Goal: Task Accomplishment & Management: Manage account settings

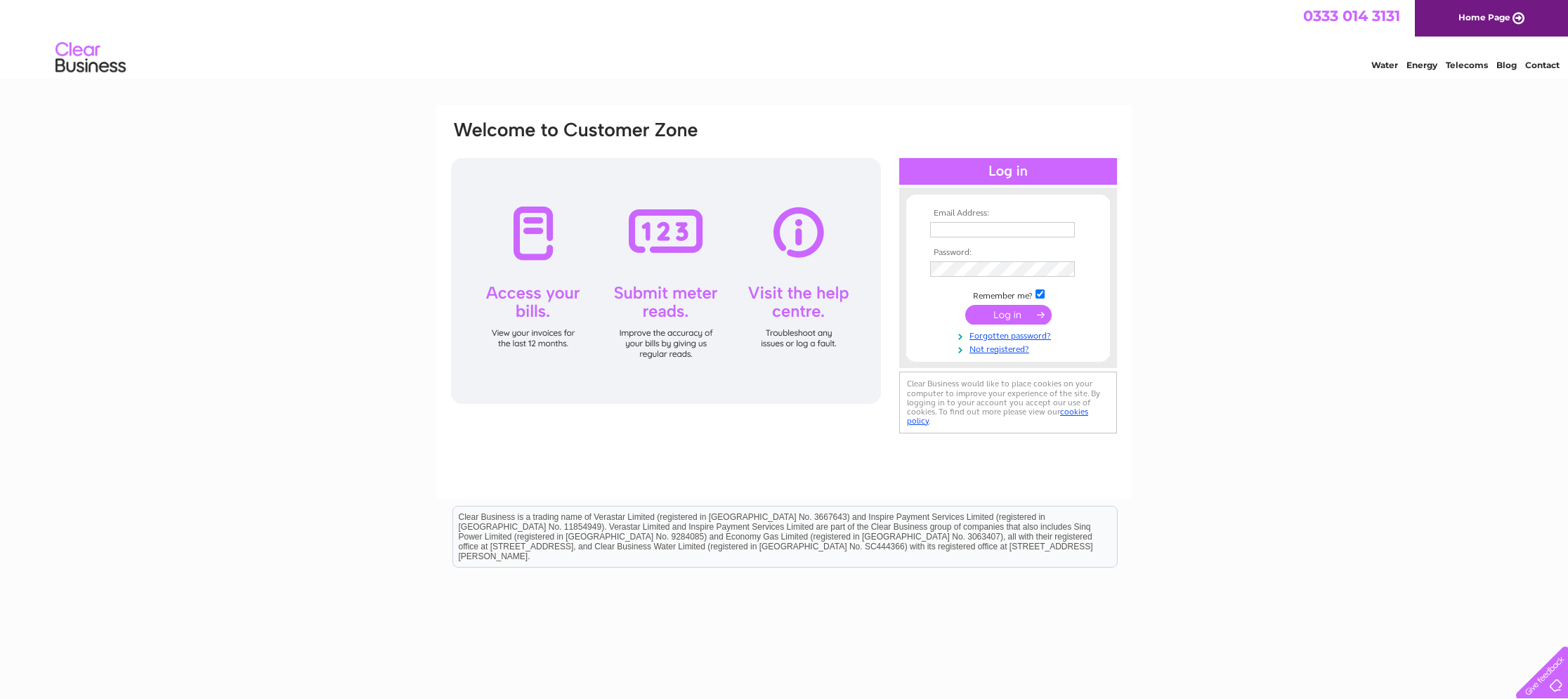
type input "millertom1@hotmail.co.uk"
click at [999, 317] on input "submit" at bounding box center [1008, 315] width 86 height 20
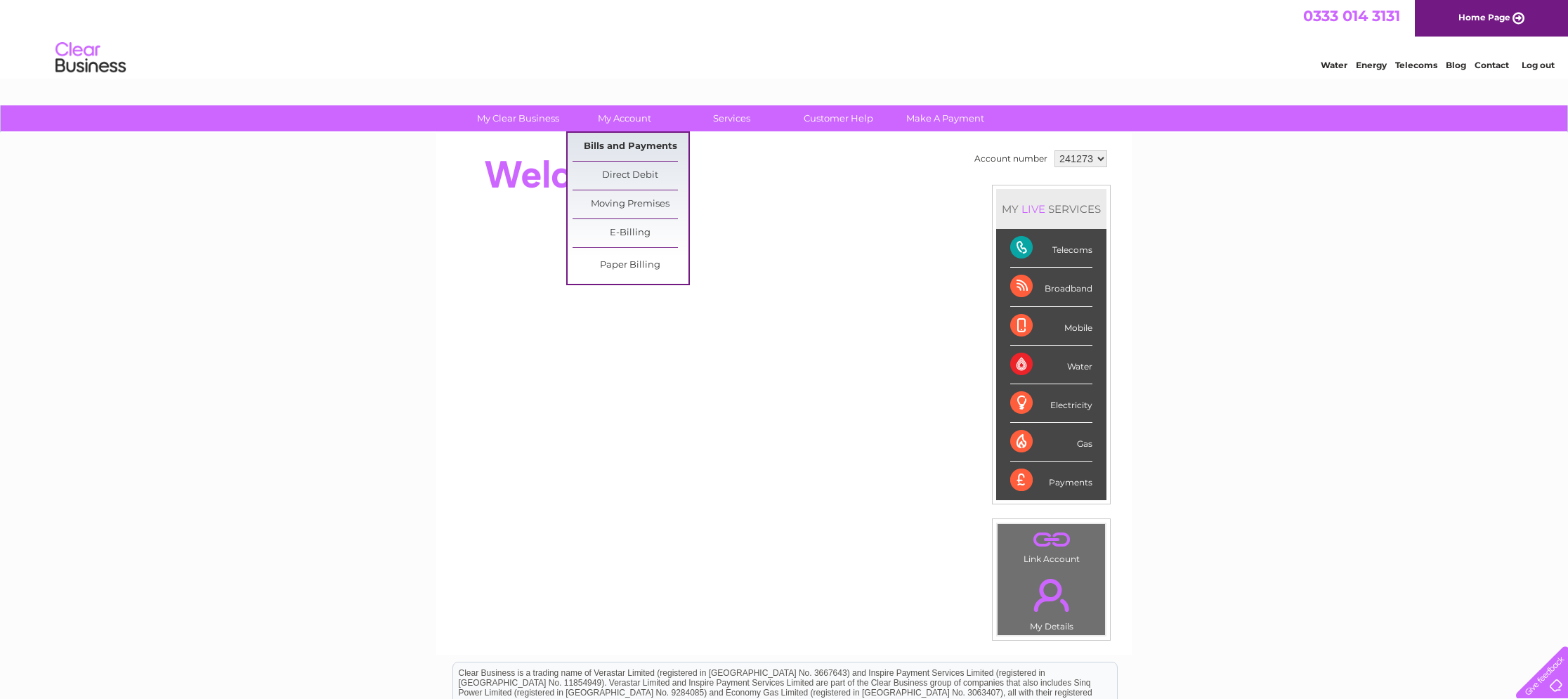
click at [650, 145] on link "Bills and Payments" at bounding box center [631, 147] width 116 height 28
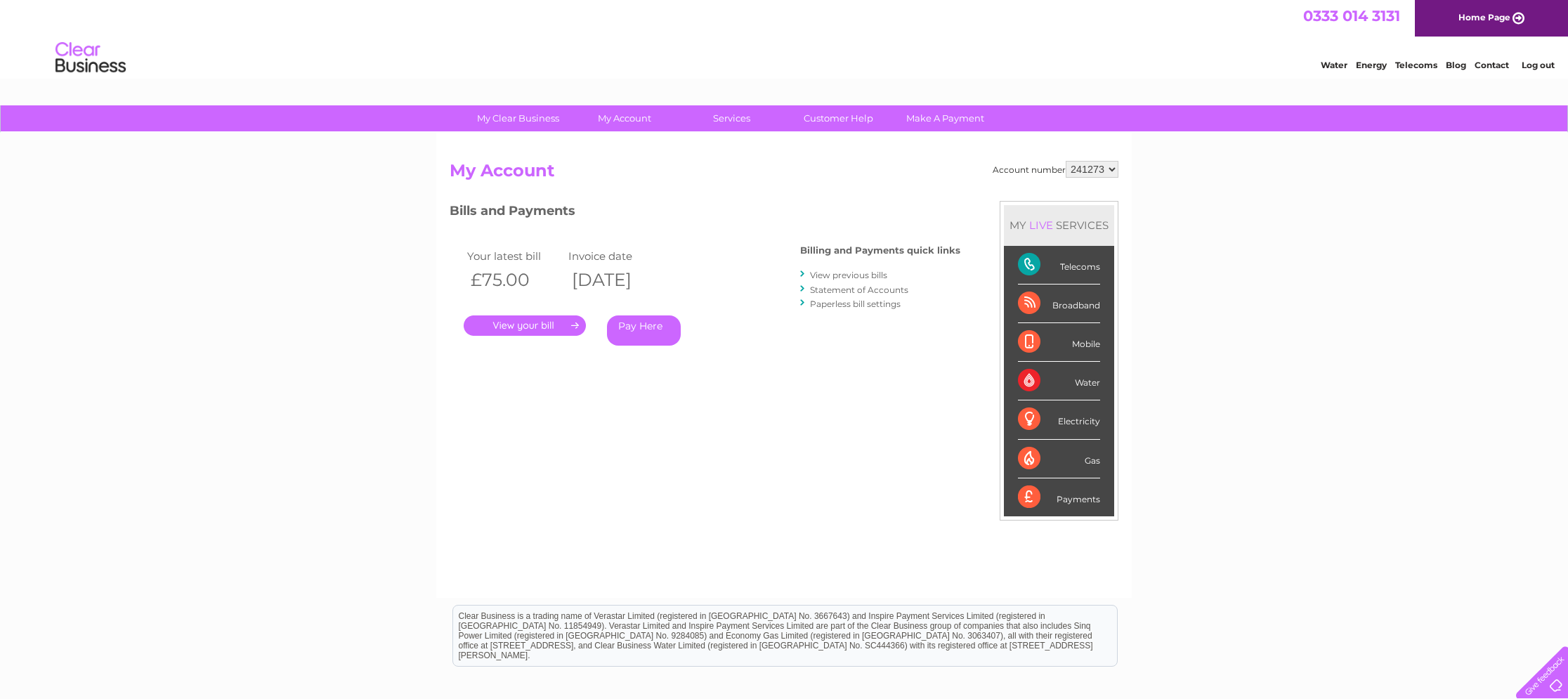
click at [534, 323] on link "." at bounding box center [525, 326] width 122 height 21
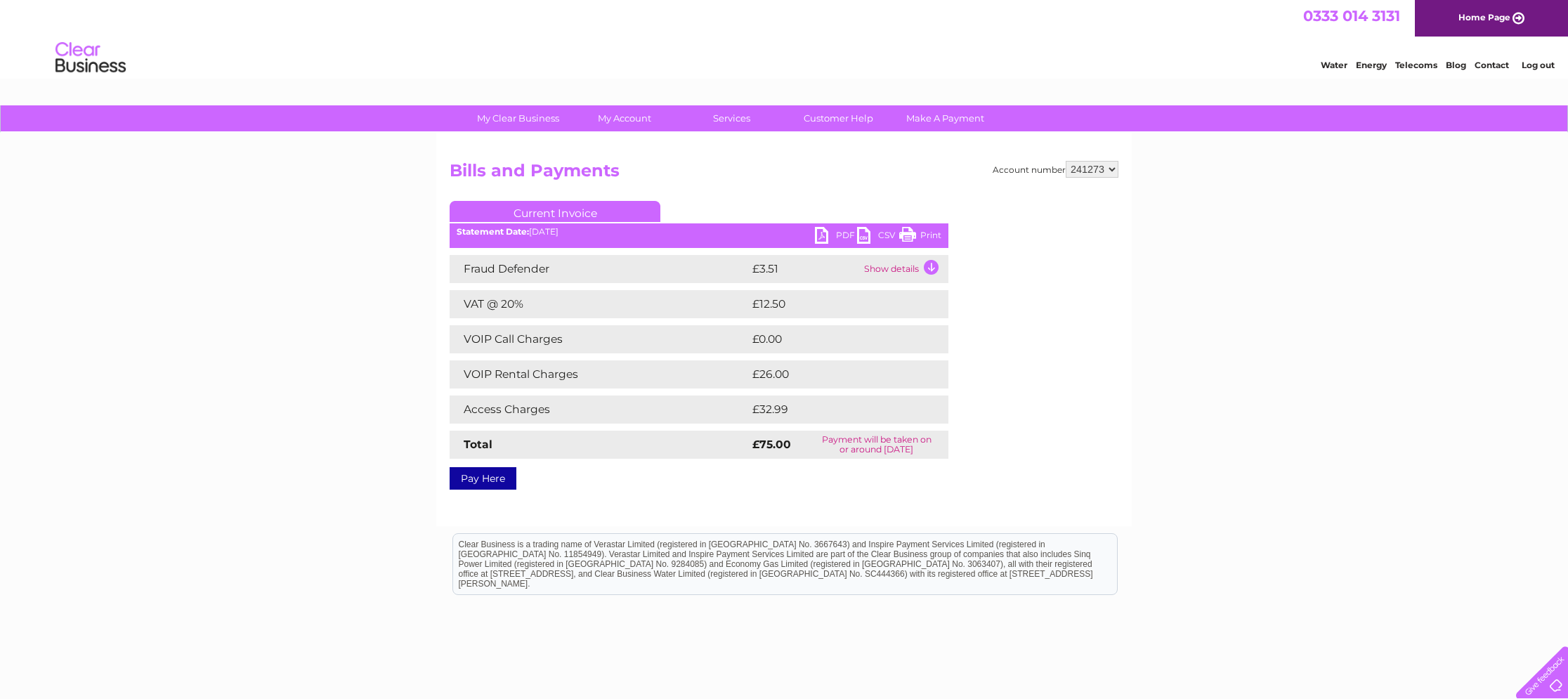
click at [843, 237] on link "PDF" at bounding box center [836, 237] width 42 height 21
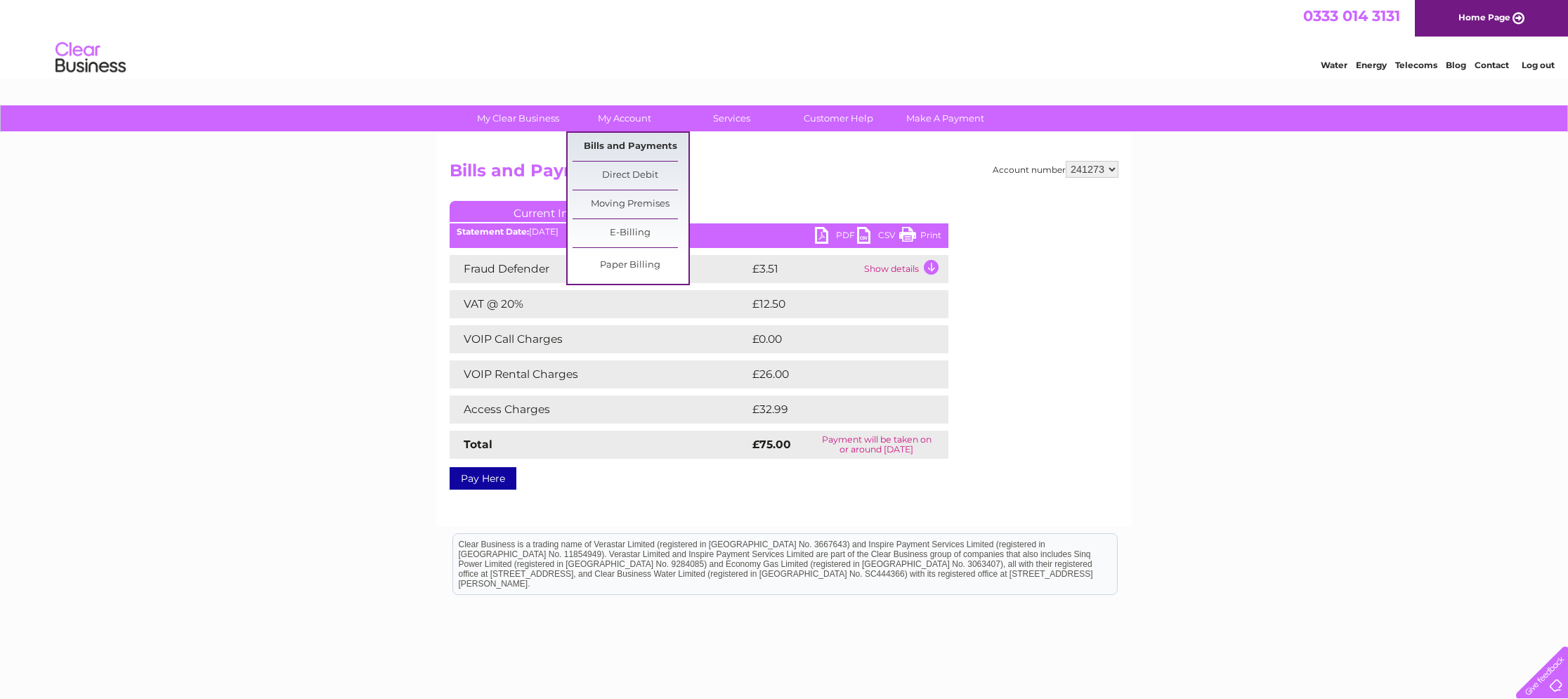
click at [632, 153] on link "Bills and Payments" at bounding box center [631, 147] width 116 height 28
click at [641, 139] on link "Bills and Payments" at bounding box center [631, 147] width 116 height 28
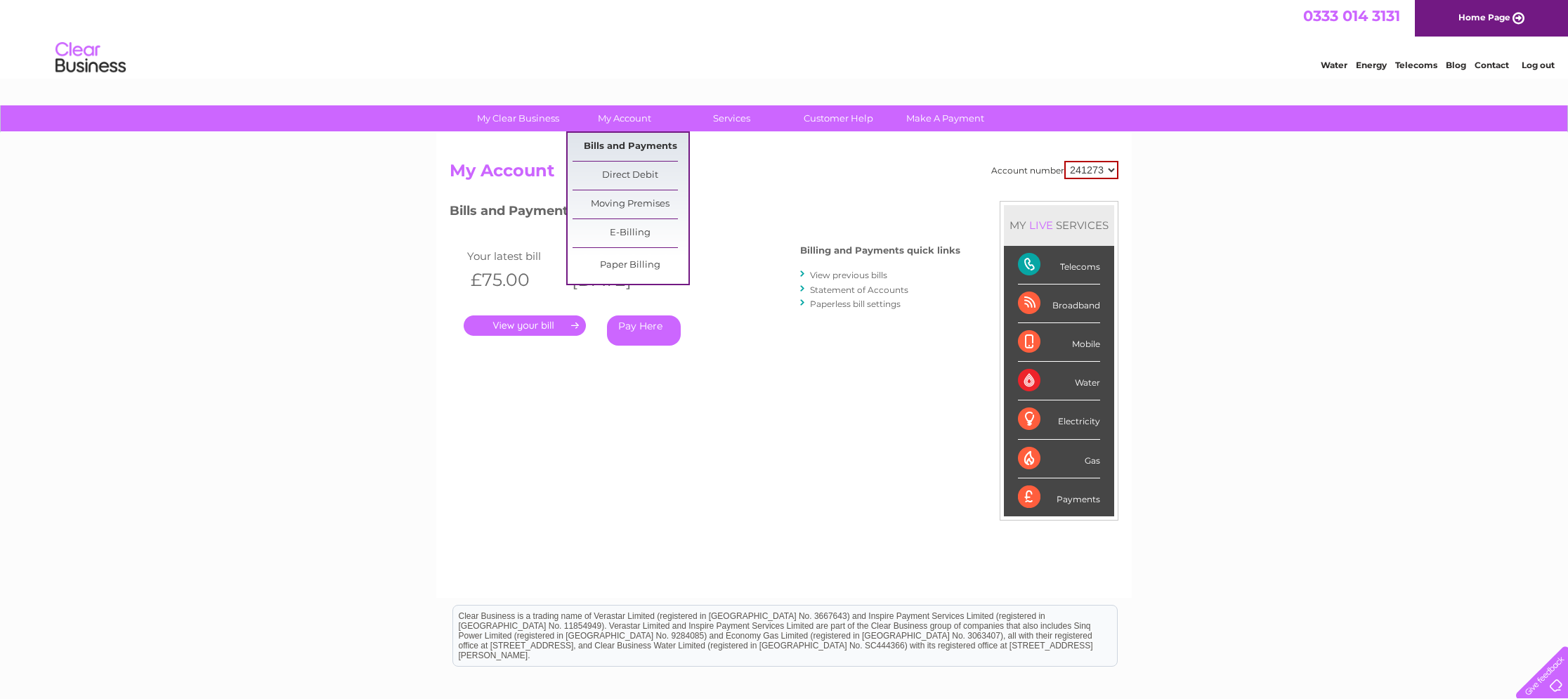
click at [633, 153] on link "Bills and Payments" at bounding box center [631, 147] width 116 height 28
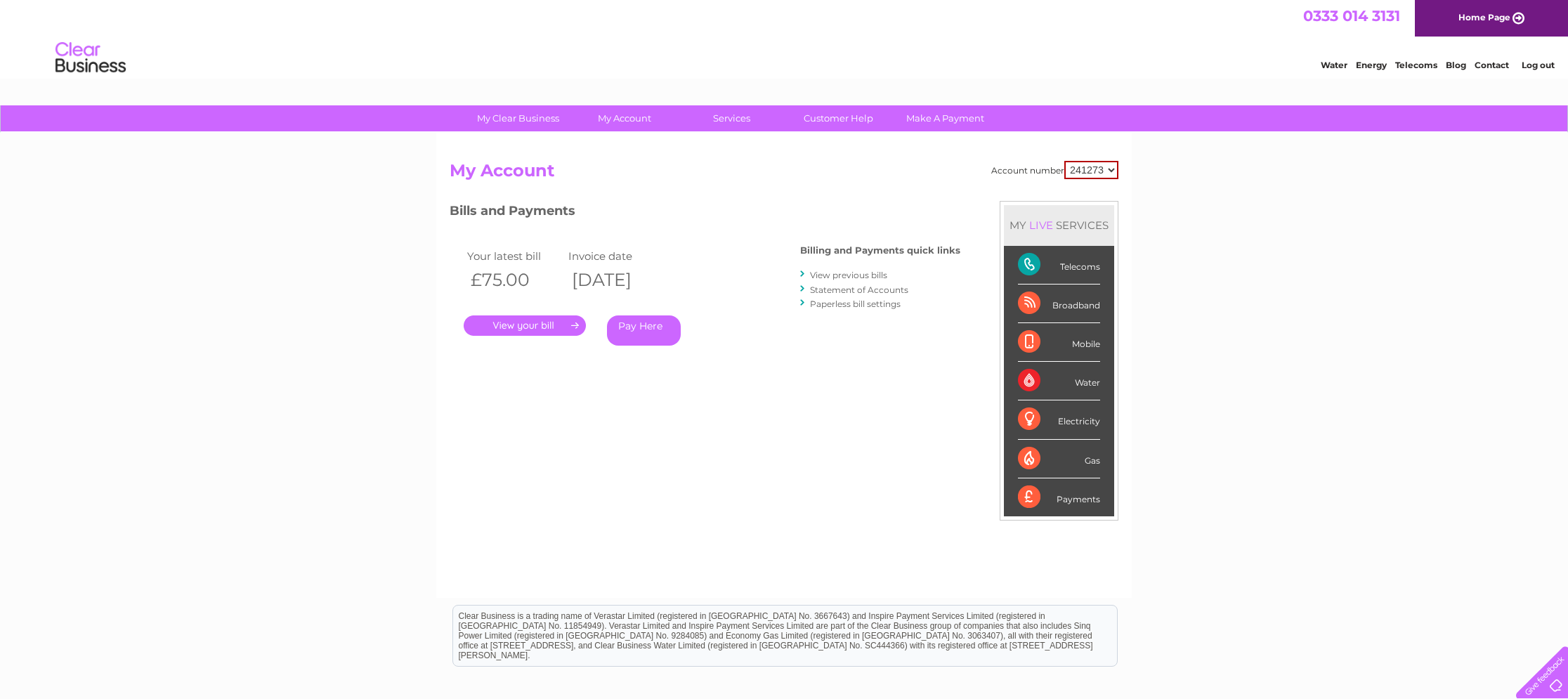
click at [844, 276] on link "View previous bills" at bounding box center [849, 275] width 77 height 11
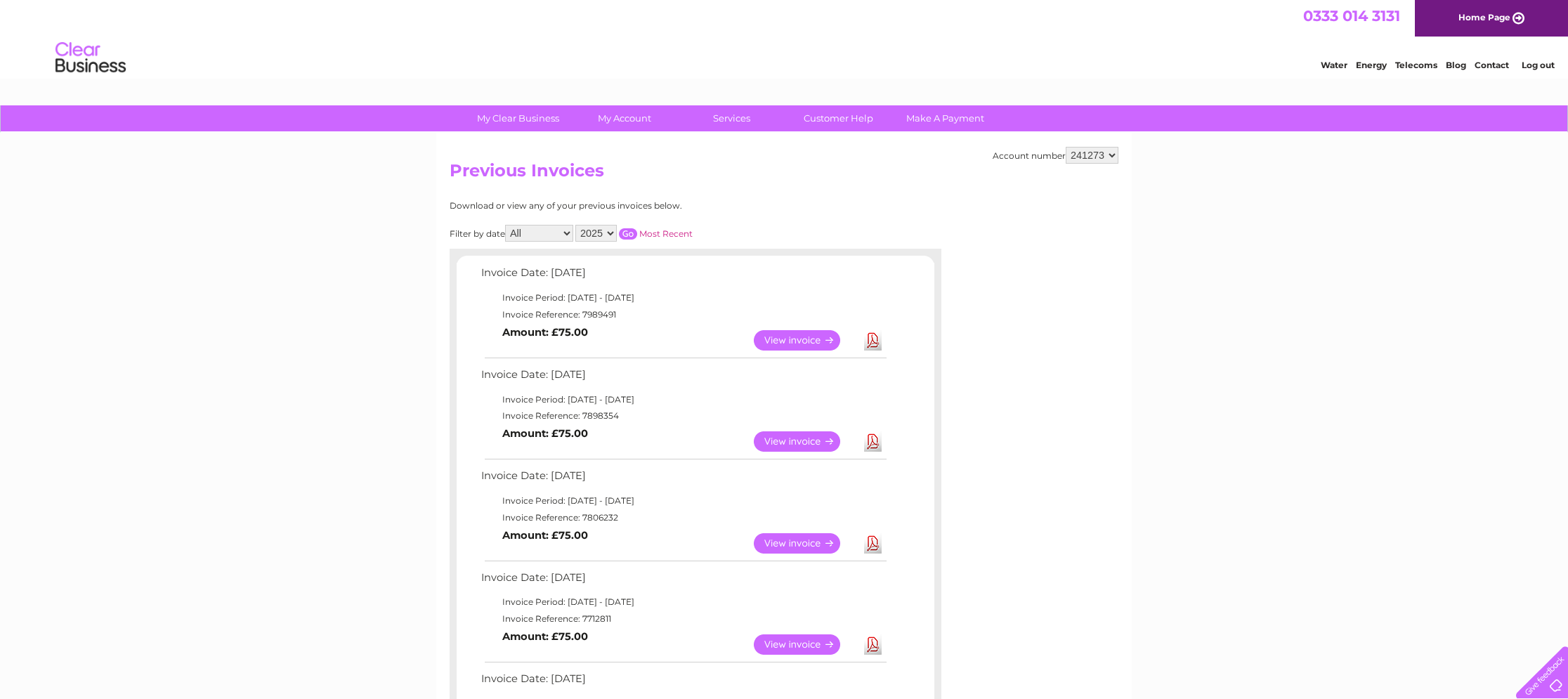
click at [821, 441] on link "View" at bounding box center [805, 442] width 103 height 21
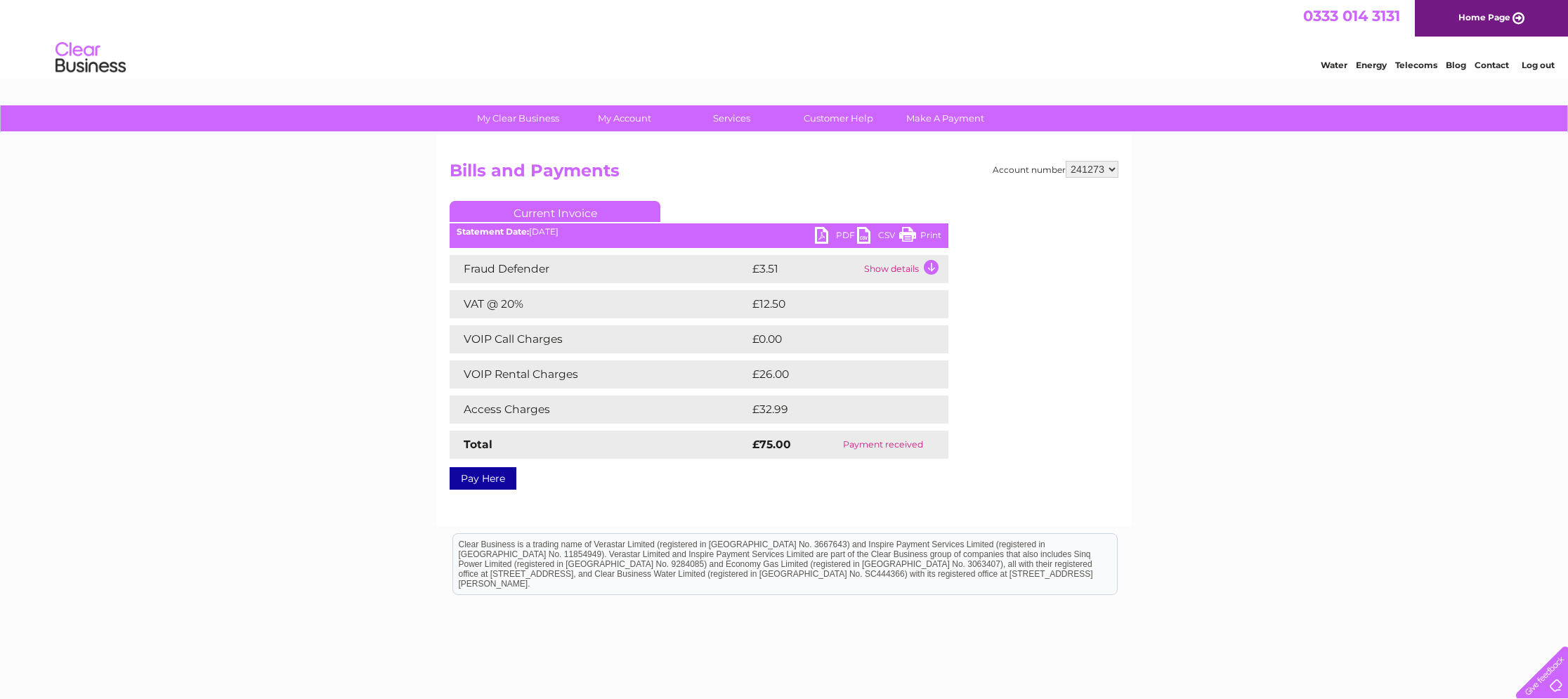
click at [872, 236] on link "CSV" at bounding box center [878, 237] width 42 height 21
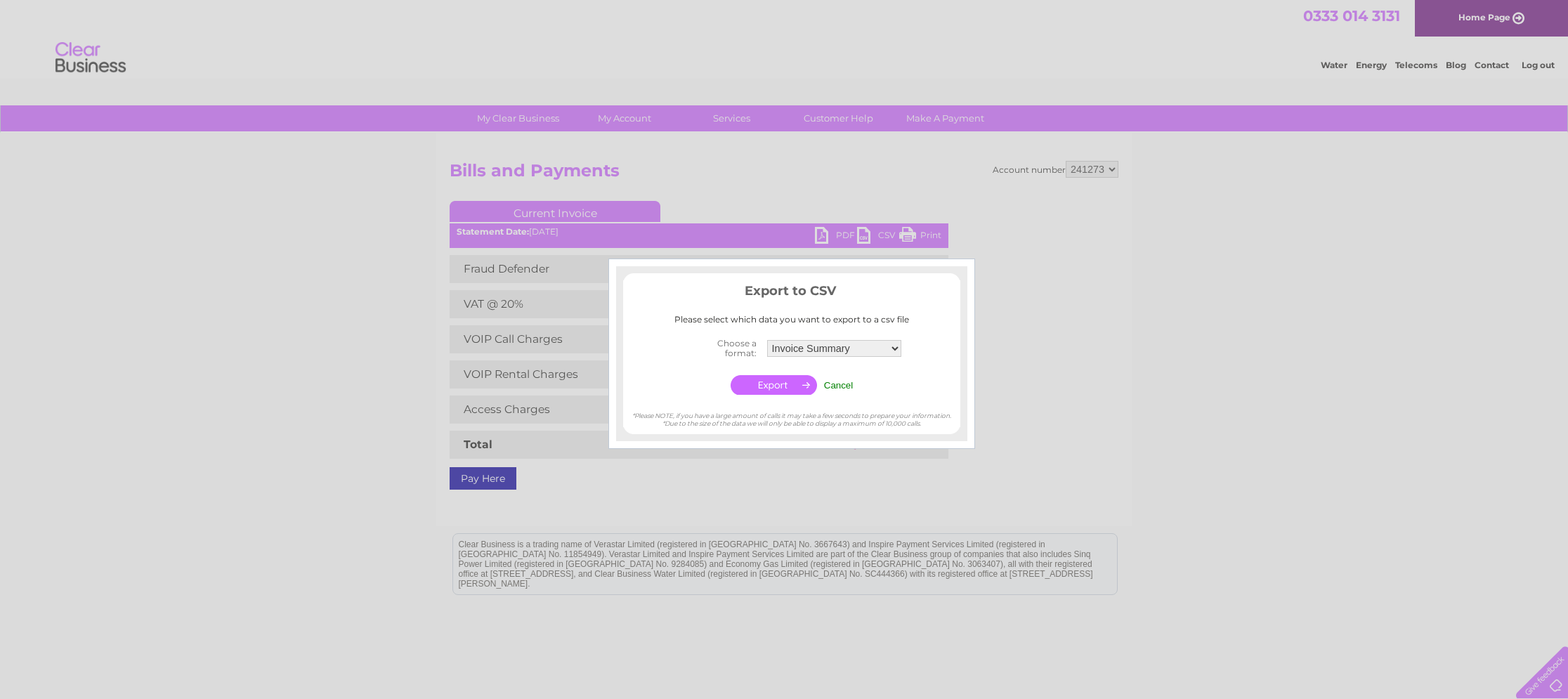
click at [845, 390] on input "Cancel" at bounding box center [838, 386] width 30 height 11
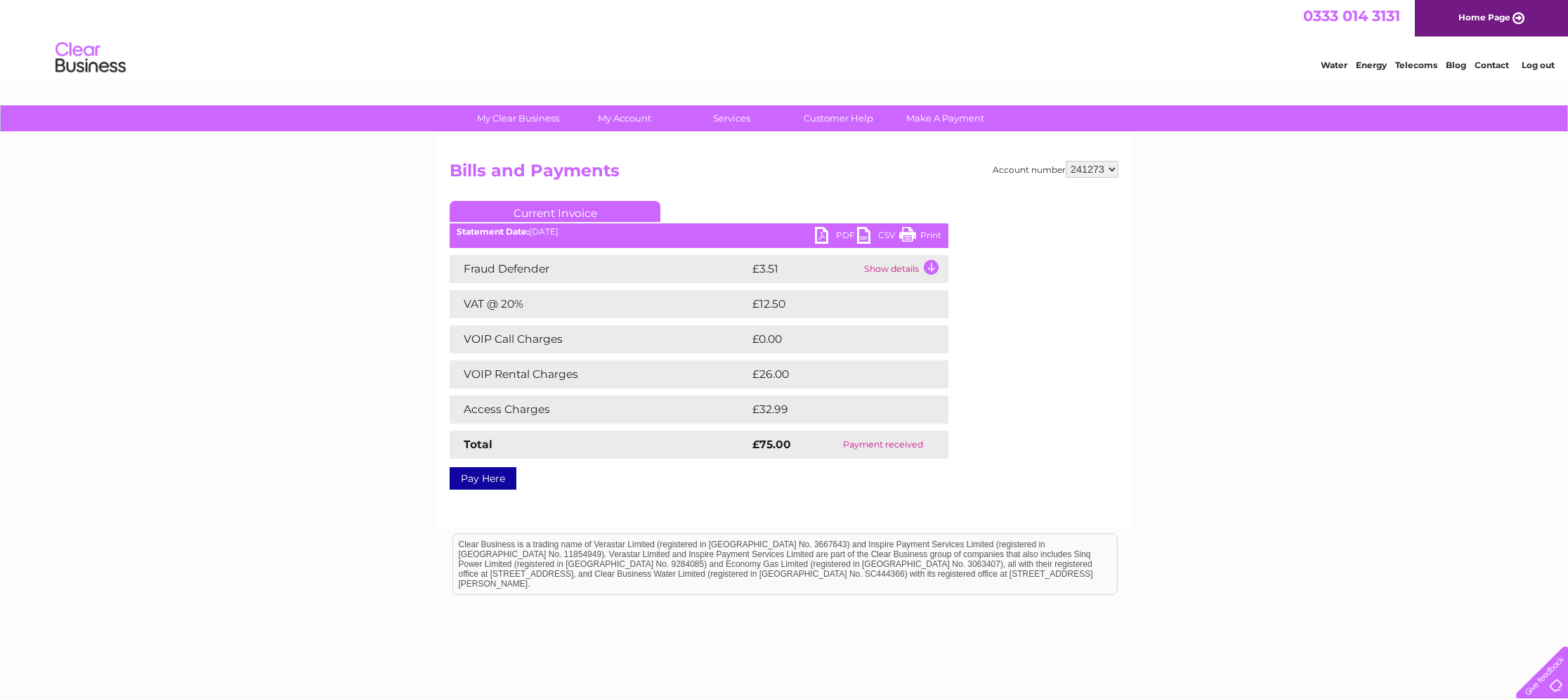
click at [838, 240] on link "PDF" at bounding box center [836, 237] width 42 height 21
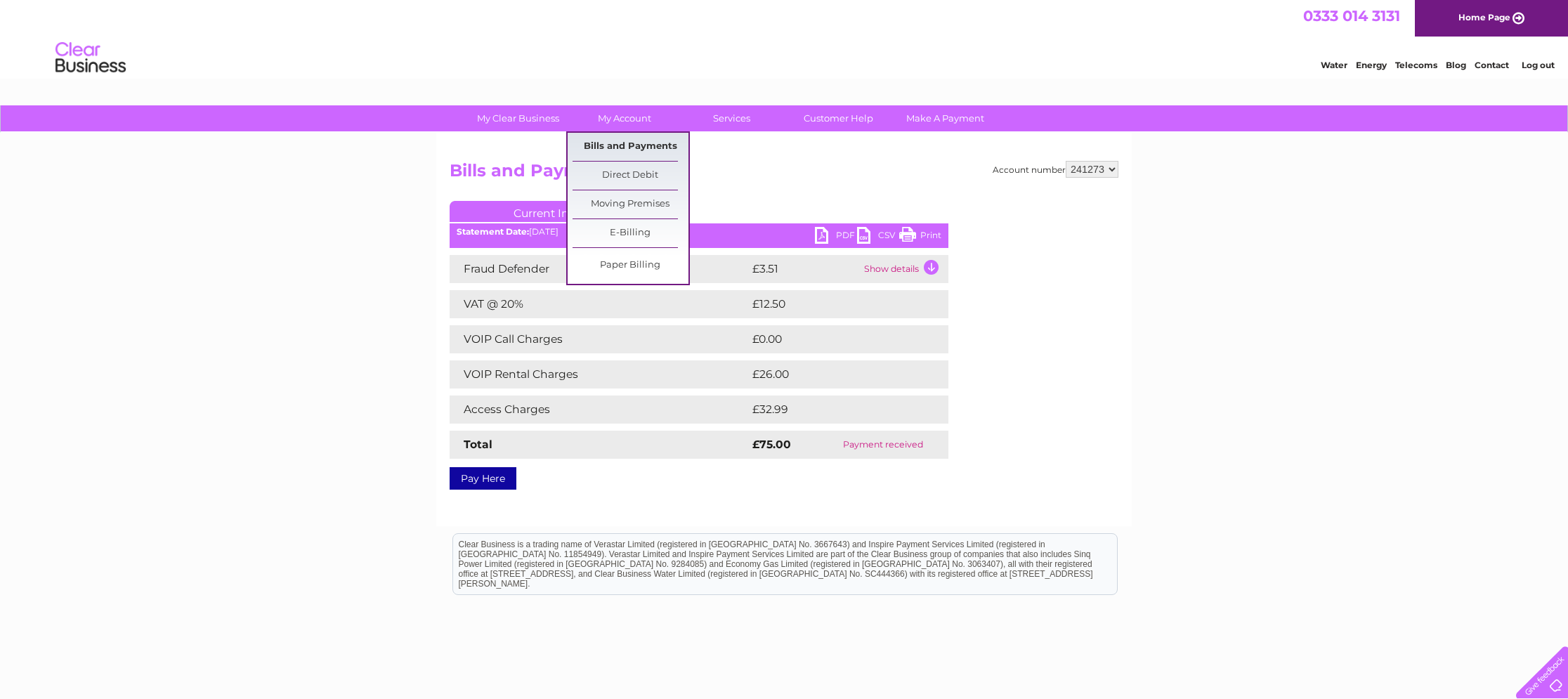
click at [632, 147] on link "Bills and Payments" at bounding box center [631, 147] width 116 height 28
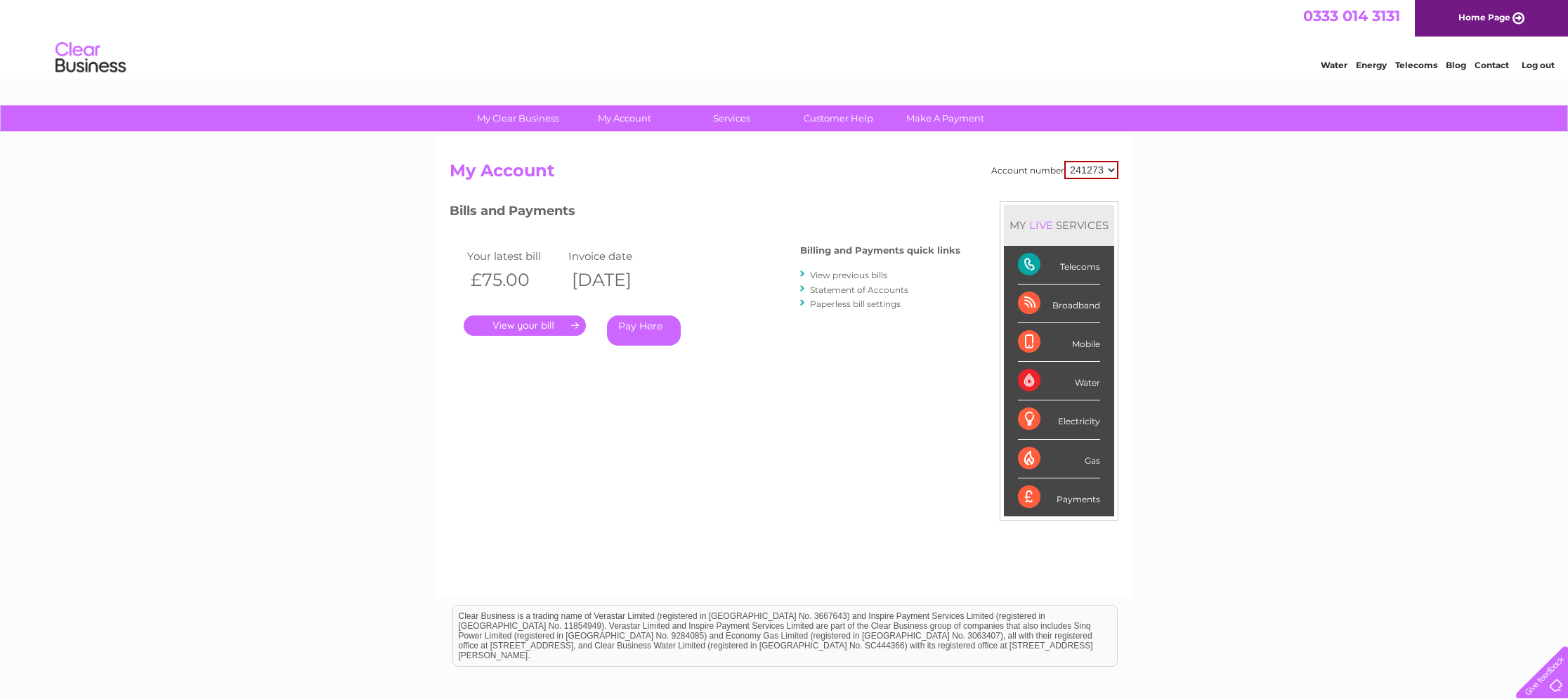
click at [824, 276] on link "View previous bills" at bounding box center [849, 275] width 77 height 11
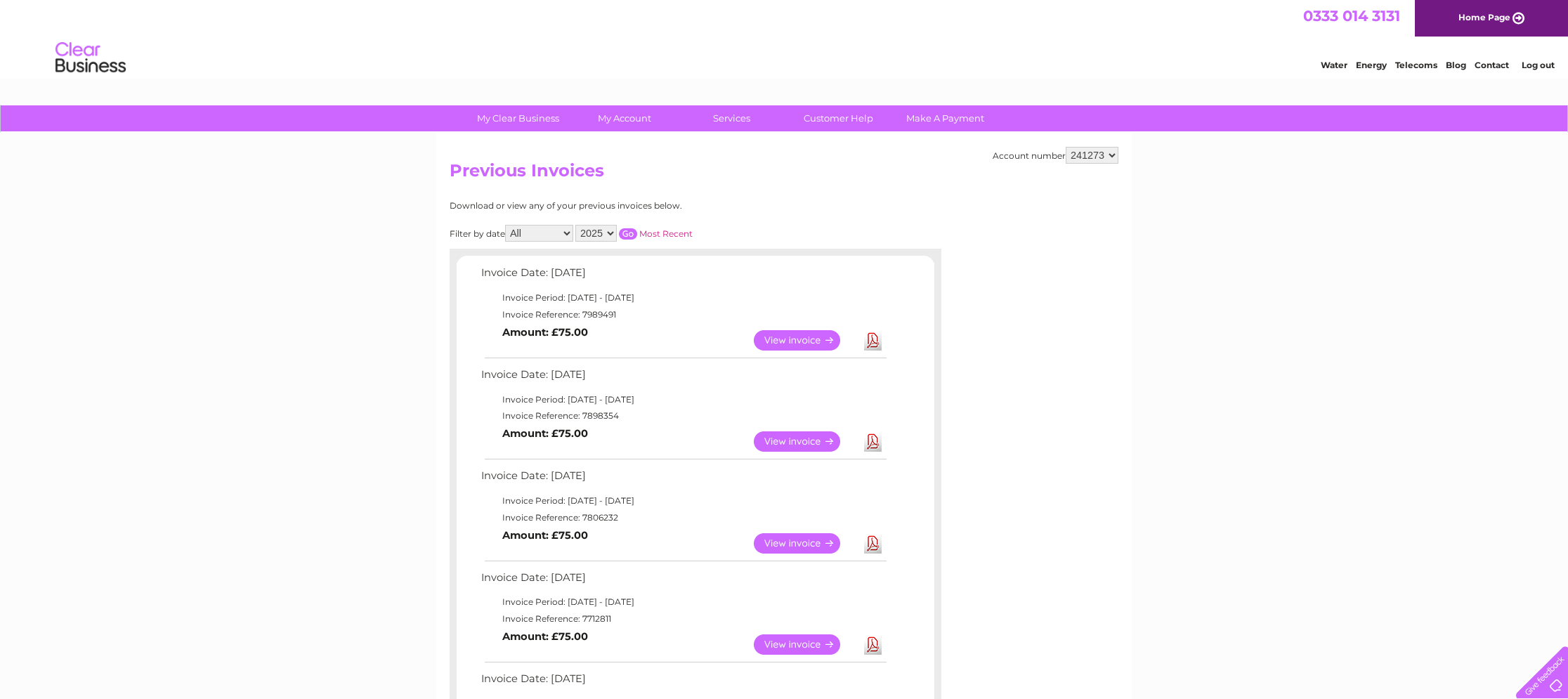
click at [818, 541] on link "View" at bounding box center [805, 543] width 103 height 21
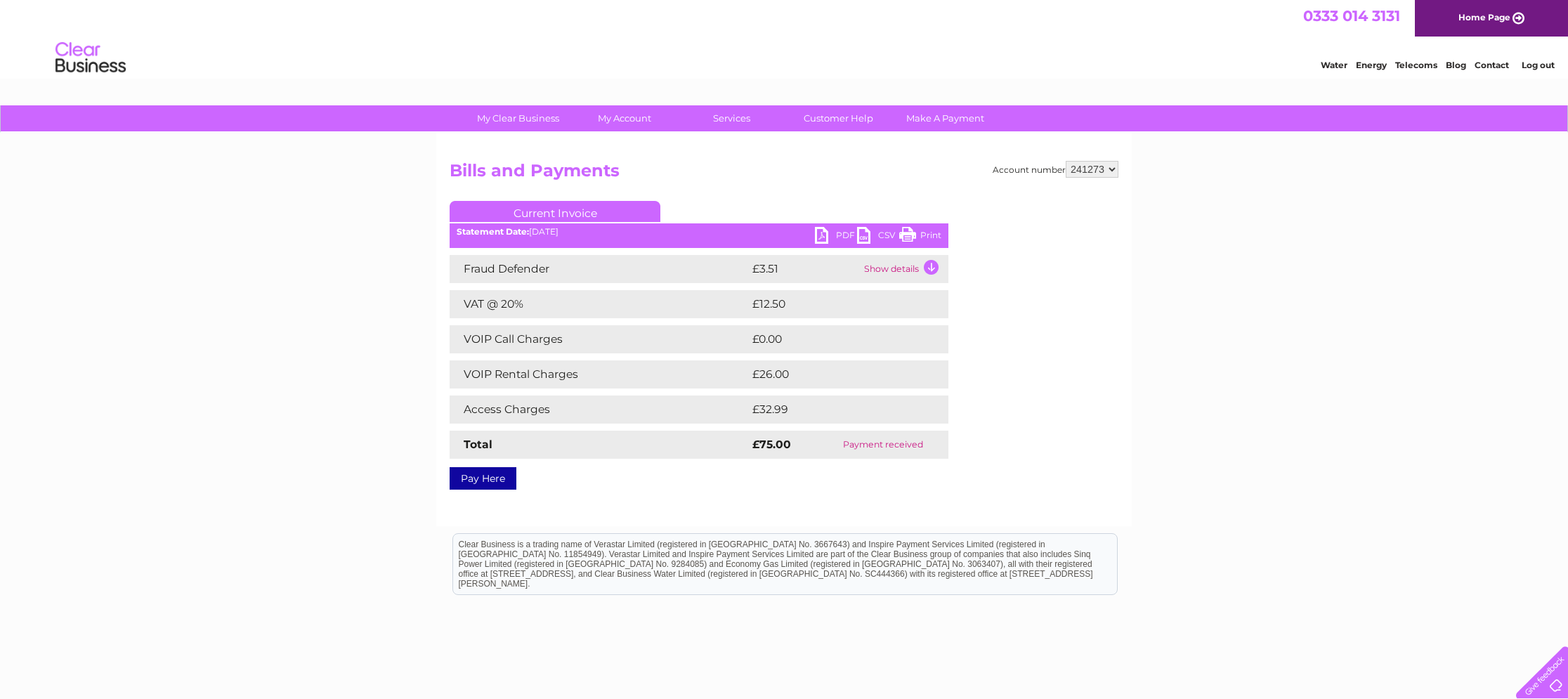
click at [829, 241] on link "PDF" at bounding box center [836, 237] width 42 height 21
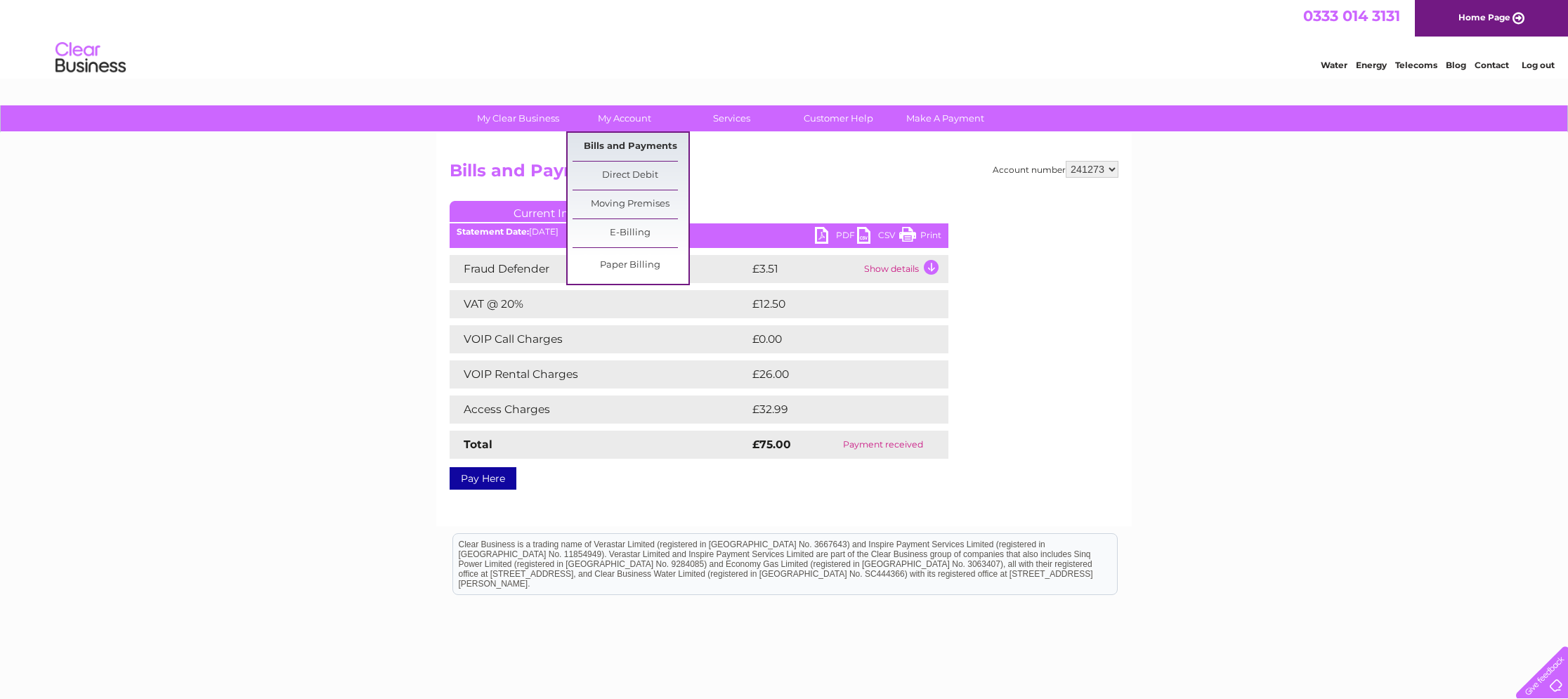
click at [614, 154] on link "Bills and Payments" at bounding box center [631, 147] width 116 height 28
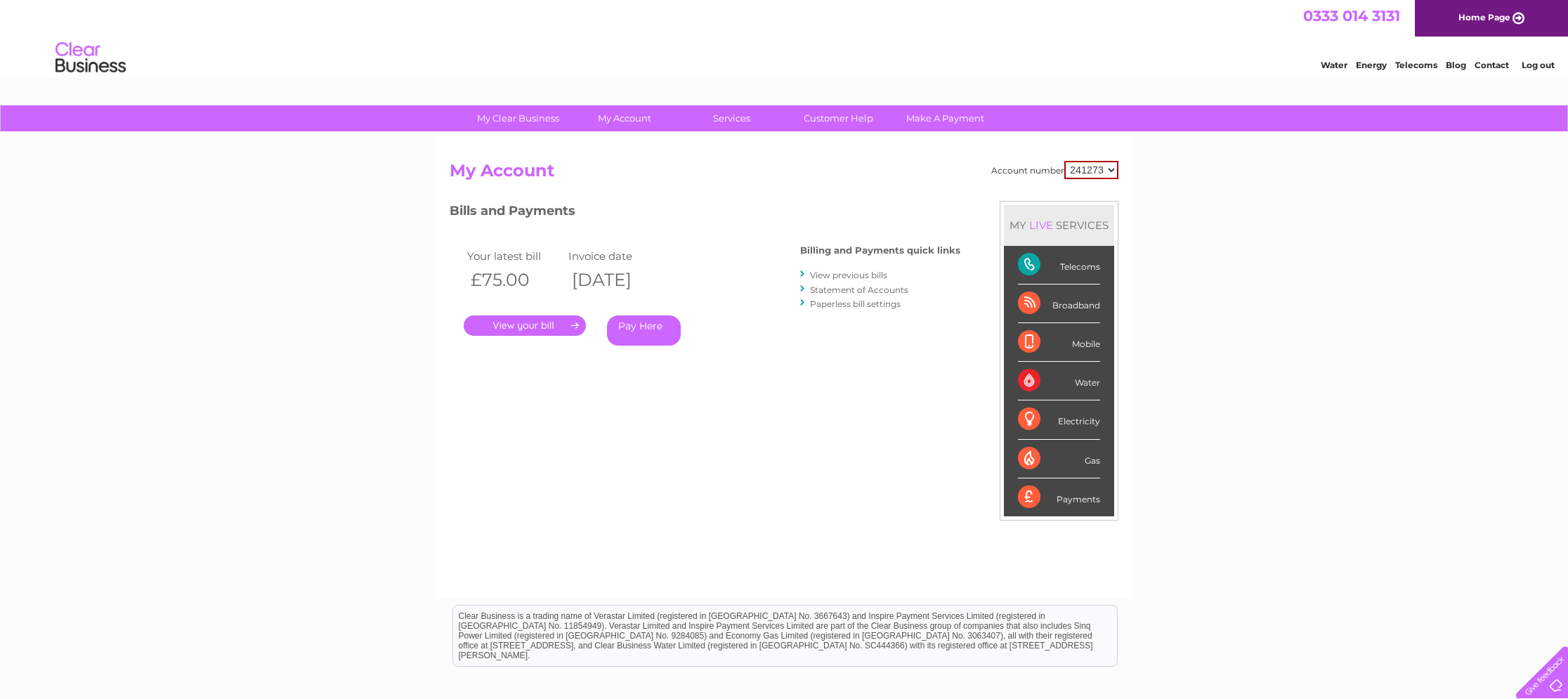
click at [825, 272] on link "View previous bills" at bounding box center [849, 275] width 77 height 11
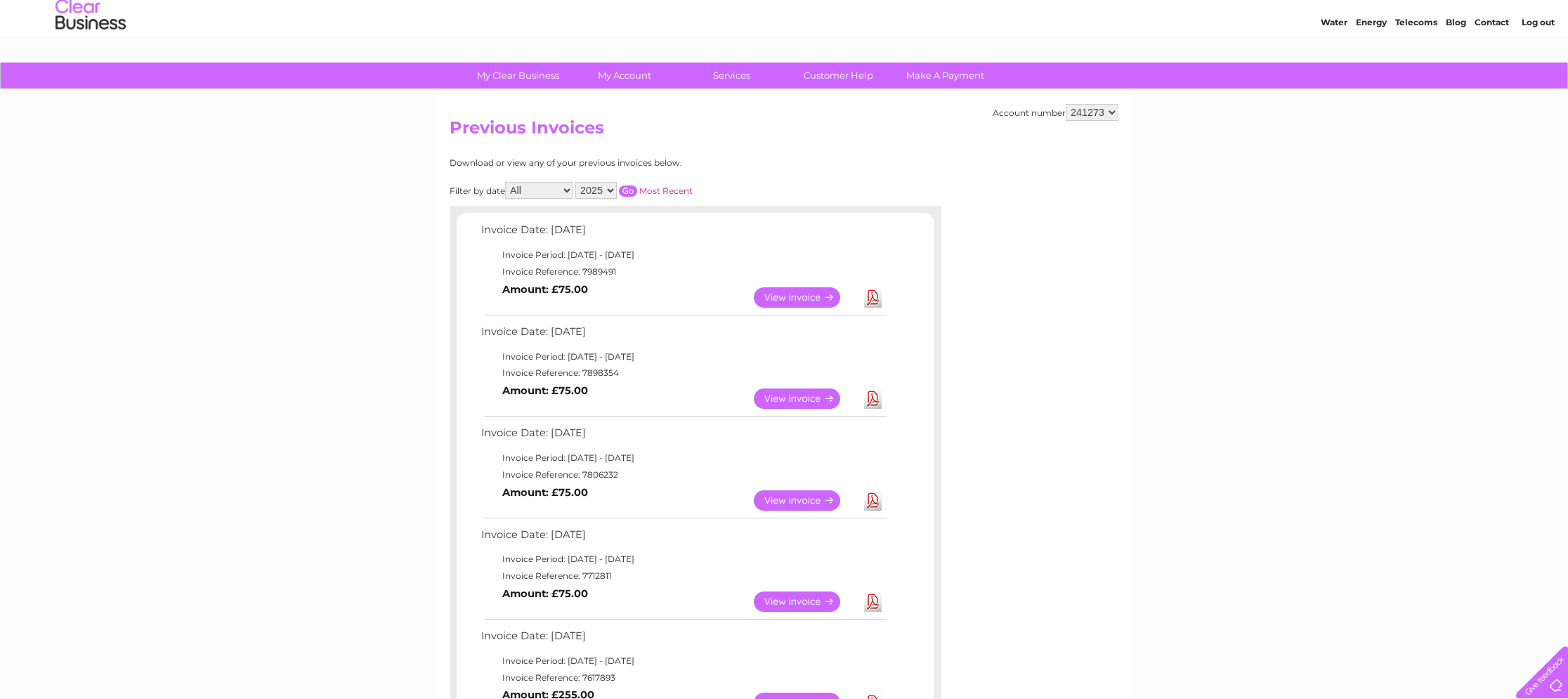
scroll to position [43, 0]
click at [801, 600] on link "View" at bounding box center [805, 602] width 103 height 21
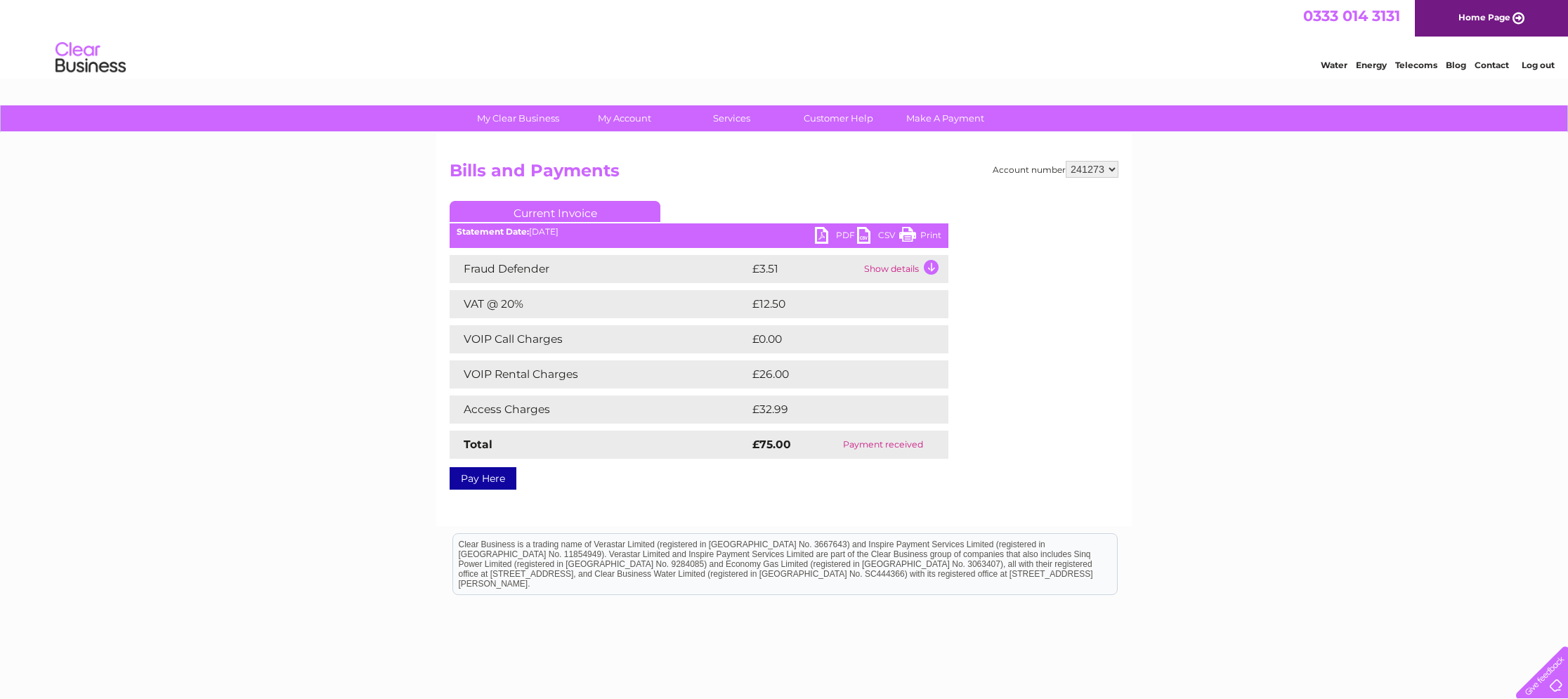
click at [844, 236] on link "PDF" at bounding box center [836, 237] width 42 height 21
